Goal: Task Accomplishment & Management: Complete application form

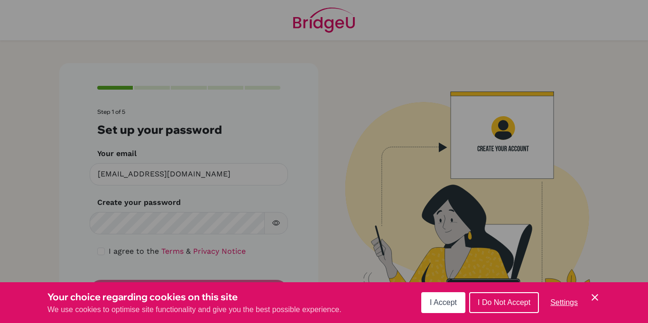
click at [453, 301] on span "I Accept" at bounding box center [442, 302] width 27 height 8
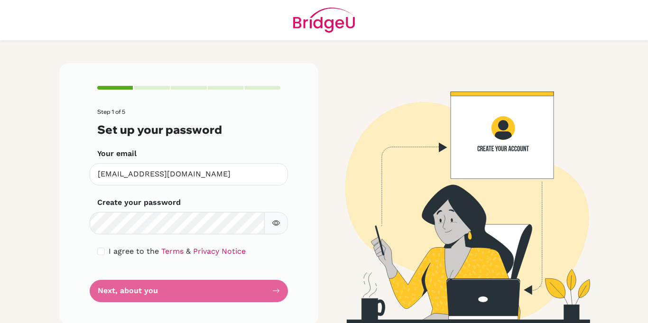
click at [243, 283] on form "Step 1 of 5 Set up your password Your email [EMAIL_ADDRESS][DOMAIN_NAME] Invali…" at bounding box center [188, 205] width 183 height 193
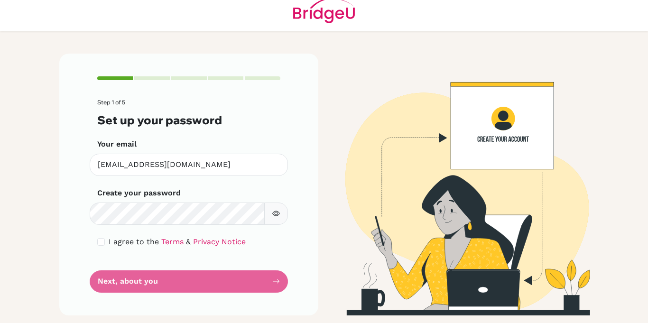
scroll to position [10, 0]
click at [111, 285] on form "Step 1 of 5 Set up your password Your email [EMAIL_ADDRESS][DOMAIN_NAME] Invali…" at bounding box center [188, 195] width 183 height 193
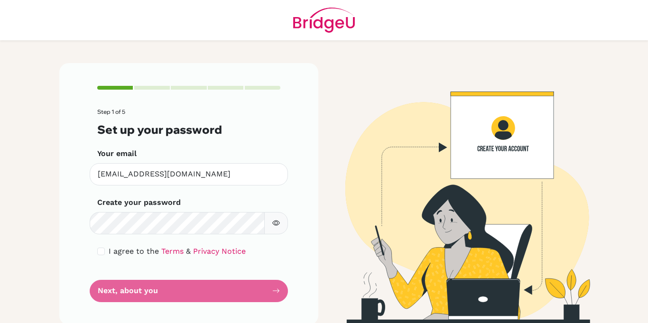
scroll to position [10, 0]
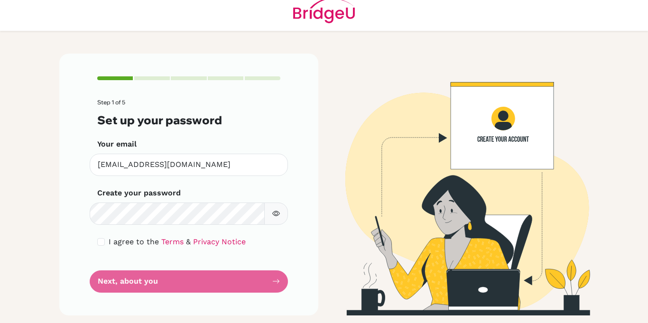
click at [111, 288] on form "Step 1 of 5 Set up your password Your email [EMAIL_ADDRESS][DOMAIN_NAME] Invali…" at bounding box center [188, 195] width 183 height 193
click at [109, 289] on form "Step 1 of 5 Set up your password Your email [EMAIL_ADDRESS][DOMAIN_NAME] Invali…" at bounding box center [188, 195] width 183 height 193
click at [110, 288] on form "Step 1 of 5 Set up your password Your email [EMAIL_ADDRESS][DOMAIN_NAME] Invali…" at bounding box center [188, 195] width 183 height 193
click at [110, 289] on form "Step 1 of 5 Set up your password Your email [EMAIL_ADDRESS][DOMAIN_NAME] Invali…" at bounding box center [188, 195] width 183 height 193
click at [110, 290] on form "Step 1 of 5 Set up your password Your email [EMAIL_ADDRESS][DOMAIN_NAME] Invali…" at bounding box center [188, 195] width 183 height 193
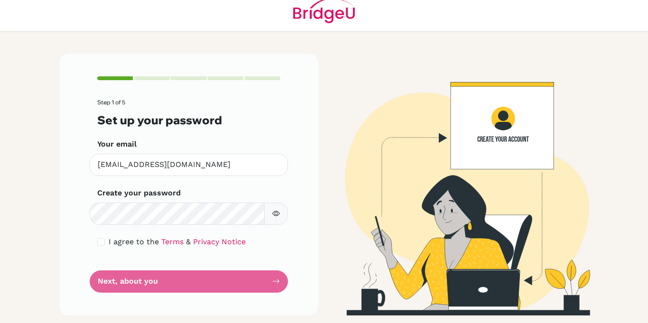
click at [111, 292] on form "Step 1 of 5 Set up your password Your email [EMAIL_ADDRESS][DOMAIN_NAME] Invali…" at bounding box center [188, 195] width 183 height 193
click at [112, 292] on div "Step 1 of 5 Set up your password Your email [EMAIL_ADDRESS][DOMAIN_NAME] Invali…" at bounding box center [188, 184] width 259 height 261
click at [112, 294] on div "Step 1 of 5 Set up your password Your email [EMAIL_ADDRESS][DOMAIN_NAME] Invali…" at bounding box center [188, 184] width 259 height 261
click at [110, 293] on div "Step 1 of 5 Set up your password Your email [EMAIL_ADDRESS][DOMAIN_NAME] Invali…" at bounding box center [188, 184] width 259 height 261
click at [110, 292] on form "Step 1 of 5 Set up your password Your email [EMAIL_ADDRESS][DOMAIN_NAME] Invali…" at bounding box center [188, 195] width 183 height 193
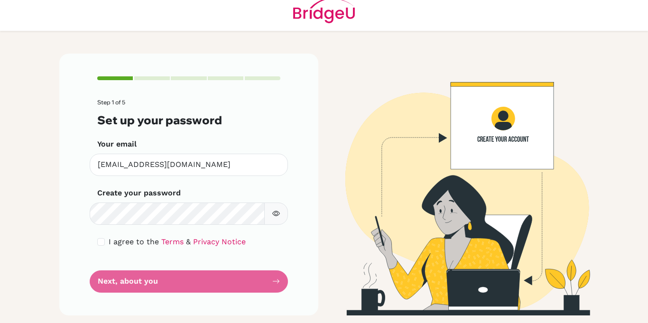
click at [102, 292] on form "Step 1 of 5 Set up your password Your email [EMAIL_ADDRESS][DOMAIN_NAME] Invali…" at bounding box center [188, 195] width 183 height 193
click at [103, 293] on div "Step 1 of 5 Set up your password Your email [EMAIL_ADDRESS][DOMAIN_NAME] Invali…" at bounding box center [188, 184] width 259 height 261
click at [98, 295] on div "Step 1 of 5 Set up your password Your email [EMAIL_ADDRESS][DOMAIN_NAME] Invali…" at bounding box center [188, 184] width 259 height 261
click at [102, 296] on div "Step 1 of 5 Set up your password Your email [EMAIL_ADDRESS][DOMAIN_NAME] Invali…" at bounding box center [188, 184] width 259 height 261
click at [100, 299] on div "Step 1 of 5 Set up your password Your email [EMAIL_ADDRESS][DOMAIN_NAME] Invali…" at bounding box center [188, 184] width 259 height 261
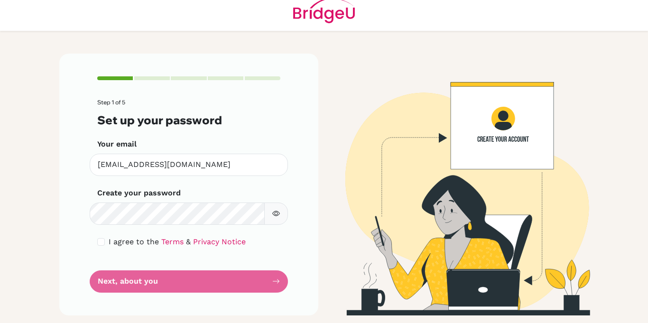
click at [100, 295] on div "Step 1 of 5 Set up your password Your email [EMAIL_ADDRESS][DOMAIN_NAME] Invali…" at bounding box center [188, 184] width 259 height 261
click at [98, 295] on div "Step 1 of 5 Set up your password Your email [EMAIL_ADDRESS][DOMAIN_NAME] Invali…" at bounding box center [188, 184] width 259 height 261
click at [99, 295] on div "Step 1 of 5 Set up your password Your email [EMAIL_ADDRESS][DOMAIN_NAME] Invali…" at bounding box center [188, 184] width 259 height 261
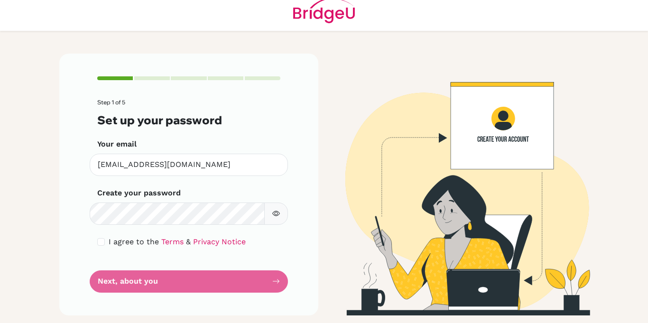
click at [96, 296] on div "Step 1 of 5 Set up your password Your email [EMAIL_ADDRESS][DOMAIN_NAME] Invali…" at bounding box center [188, 184] width 259 height 261
click at [93, 295] on div "Step 1 of 5 Set up your password Your email [EMAIL_ADDRESS][DOMAIN_NAME] Invali…" at bounding box center [188, 184] width 259 height 261
click at [94, 293] on div "Step 1 of 5 Set up your password Your email [EMAIL_ADDRESS][DOMAIN_NAME] Invali…" at bounding box center [188, 184] width 259 height 261
click at [92, 288] on div "Step 1 of 5 Set up your password Your email [EMAIL_ADDRESS][DOMAIN_NAME] Invali…" at bounding box center [188, 184] width 259 height 261
click at [91, 287] on div "Step 1 of 5 Set up your password Your email [EMAIL_ADDRESS][DOMAIN_NAME] Invali…" at bounding box center [188, 184] width 259 height 261
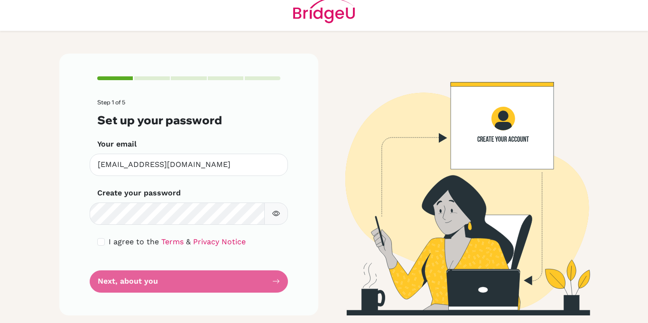
click at [91, 286] on div "Step 1 of 5 Set up your password Your email [EMAIL_ADDRESS][DOMAIN_NAME] Invali…" at bounding box center [188, 184] width 259 height 261
click at [90, 280] on div "Step 1 of 5 Set up your password Your email [EMAIL_ADDRESS][DOMAIN_NAME] Invali…" at bounding box center [188, 184] width 259 height 261
click at [87, 278] on div "Step 1 of 5 Set up your password Your email [EMAIL_ADDRESS][DOMAIN_NAME] Invali…" at bounding box center [188, 184] width 259 height 261
click at [89, 283] on div "Step 1 of 5 Set up your password Your email [EMAIL_ADDRESS][DOMAIN_NAME] Invali…" at bounding box center [188, 184] width 259 height 261
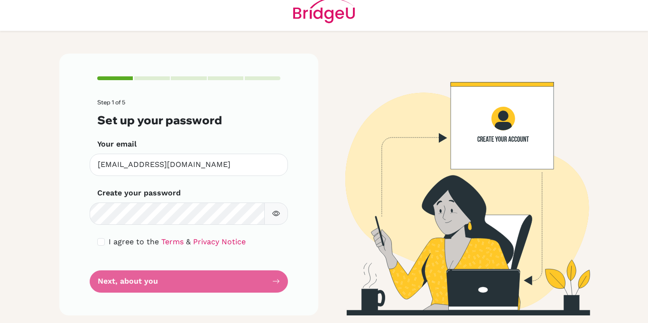
click at [89, 282] on div "Step 1 of 5 Set up your password Your email [EMAIL_ADDRESS][DOMAIN_NAME] Invali…" at bounding box center [188, 184] width 259 height 261
click at [89, 280] on div "Step 1 of 5 Set up your password Your email [EMAIL_ADDRESS][DOMAIN_NAME] Invali…" at bounding box center [188, 184] width 259 height 261
click at [86, 281] on div "Step 1 of 5 Set up your password Your email [EMAIL_ADDRESS][DOMAIN_NAME] Invali…" at bounding box center [188, 184] width 259 height 261
click at [90, 285] on div "Step 1 of 5 Set up your password Your email [EMAIL_ADDRESS][DOMAIN_NAME] Invali…" at bounding box center [188, 184] width 259 height 261
click at [91, 299] on div "Step 1 of 5 Set up your password Your email [EMAIL_ADDRESS][DOMAIN_NAME] Invali…" at bounding box center [188, 184] width 259 height 261
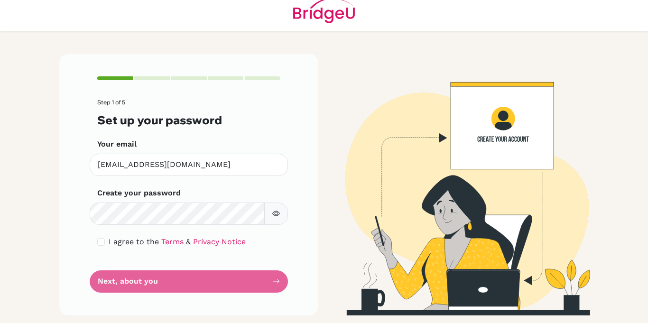
click at [100, 304] on div "Step 1 of 5 Set up your password Your email [EMAIL_ADDRESS][DOMAIN_NAME] Invali…" at bounding box center [188, 184] width 259 height 261
click at [98, 307] on div "Step 1 of 5 Set up your password Your email [EMAIL_ADDRESS][DOMAIN_NAME] Invali…" at bounding box center [188, 184] width 259 height 261
click at [100, 298] on div "Step 1 of 5 Set up your password Your email [EMAIL_ADDRESS][DOMAIN_NAME] Invali…" at bounding box center [188, 184] width 259 height 261
click at [100, 308] on div "Step 1 of 5 Set up your password Your email [EMAIL_ADDRESS][DOMAIN_NAME] Invali…" at bounding box center [188, 184] width 259 height 261
click at [91, 301] on div "Step 1 of 5 Set up your password Your email [EMAIL_ADDRESS][DOMAIN_NAME] Invali…" at bounding box center [188, 184] width 259 height 261
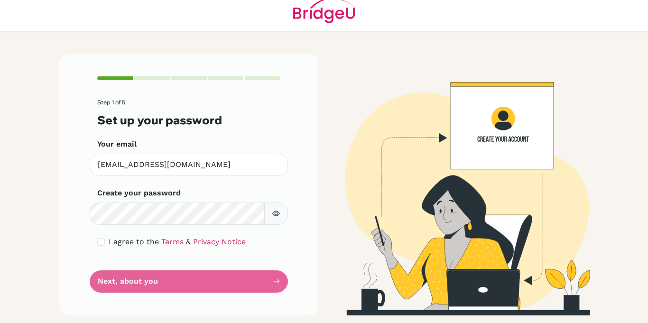
click at [91, 301] on div "Step 1 of 5 Set up your password Your email [EMAIL_ADDRESS][DOMAIN_NAME] Invali…" at bounding box center [188, 184] width 259 height 261
click at [89, 302] on div "Step 1 of 5 Set up your password Your email [EMAIL_ADDRESS][DOMAIN_NAME] Invali…" at bounding box center [188, 184] width 259 height 261
